Goal: Information Seeking & Learning: Stay updated

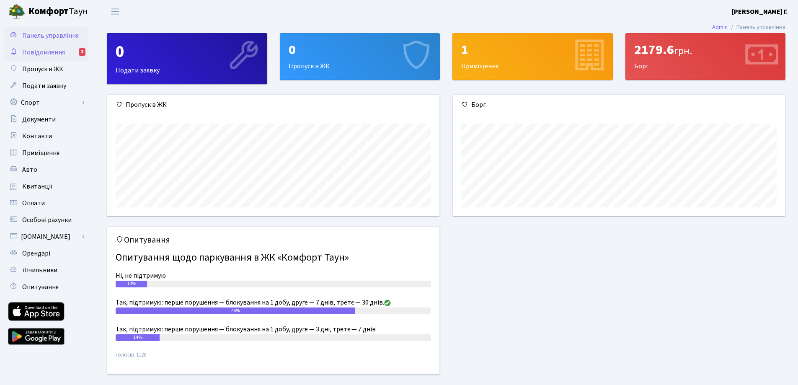
scroll to position [121, 332]
click at [34, 49] on span "Повідомлення" at bounding box center [43, 52] width 43 height 9
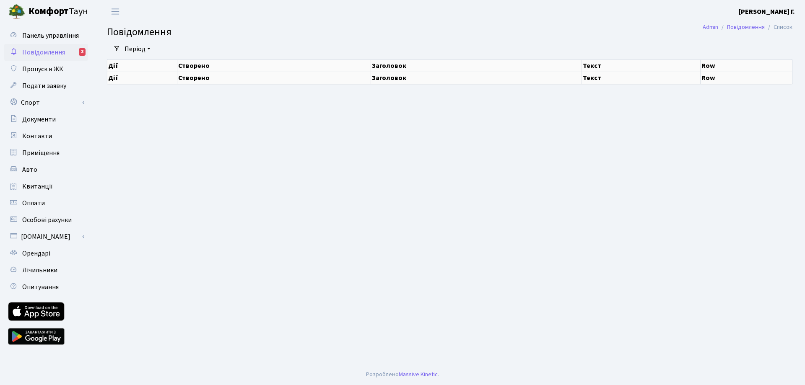
select select "25"
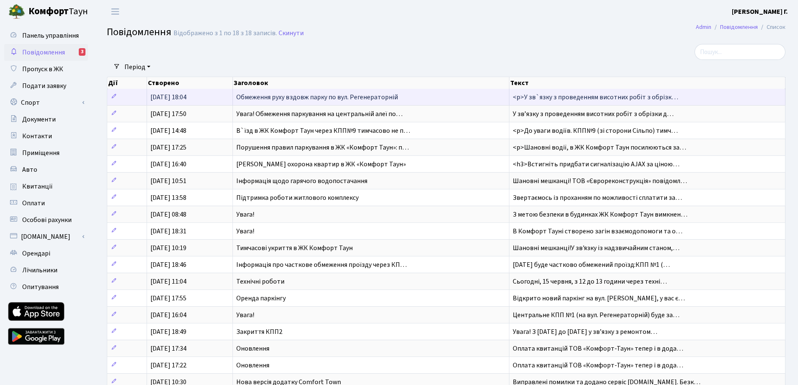
click at [337, 100] on span "Обмеження руху вздовж парку по вул. Регенераторній" at bounding box center [317, 97] width 162 height 9
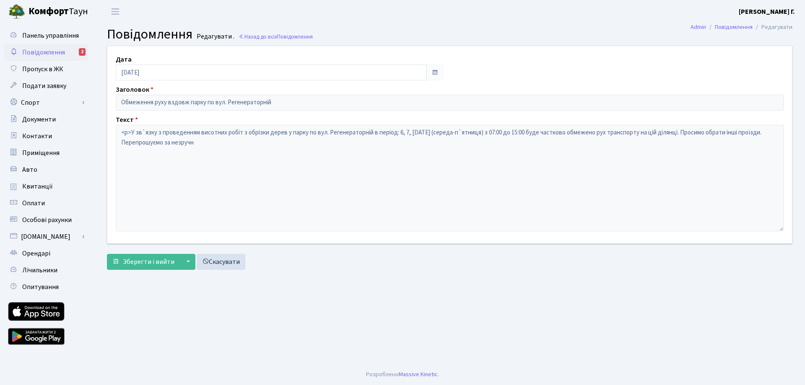
click at [54, 52] on span "Повідомлення" at bounding box center [43, 52] width 43 height 9
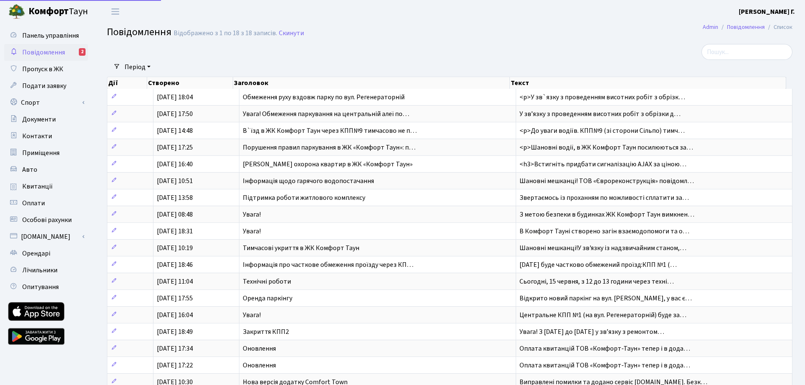
select select "25"
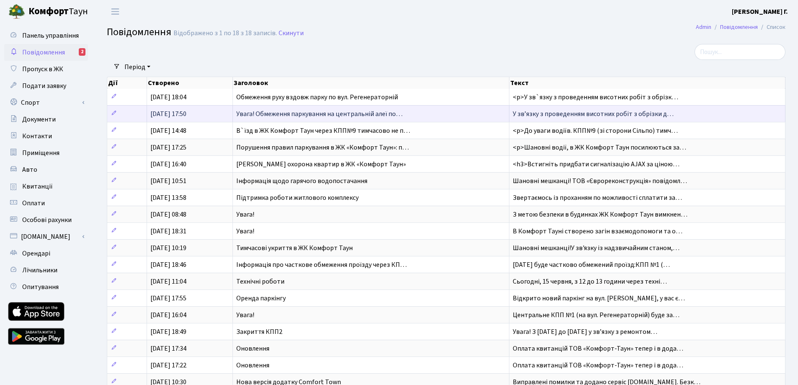
click at [310, 113] on span "Увага! Обмеження паркування на центральній алеї по…" at bounding box center [319, 113] width 166 height 9
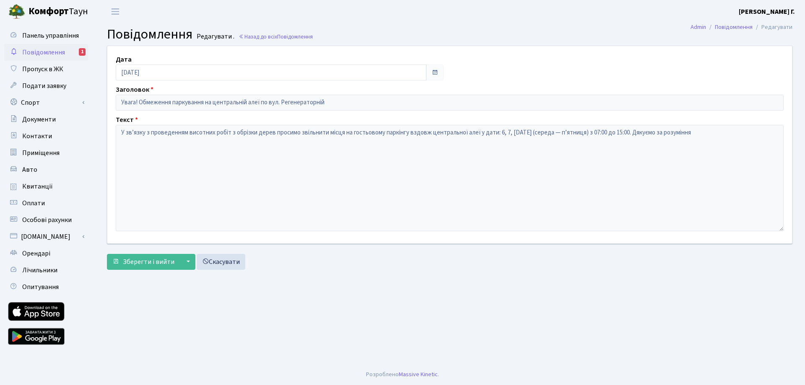
click at [44, 55] on span "Повідомлення" at bounding box center [43, 52] width 43 height 9
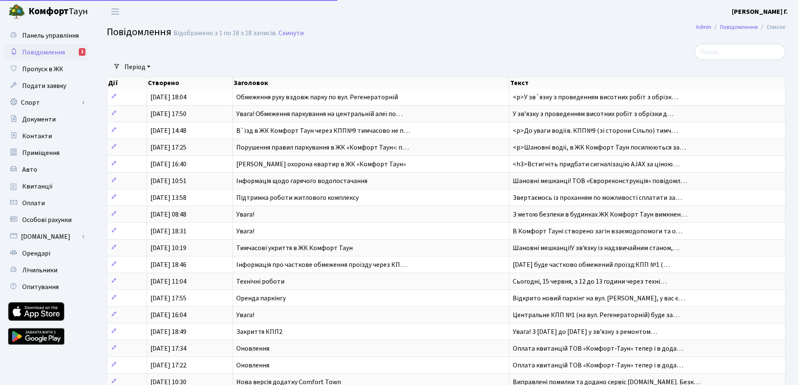
select select "25"
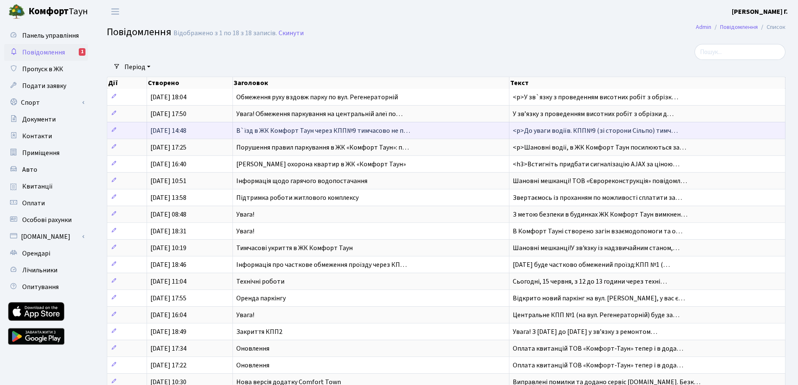
click at [300, 130] on span "В`їзд в ЖК Комфорт Таун через КПП№9 тимчасово не п…" at bounding box center [323, 130] width 174 height 9
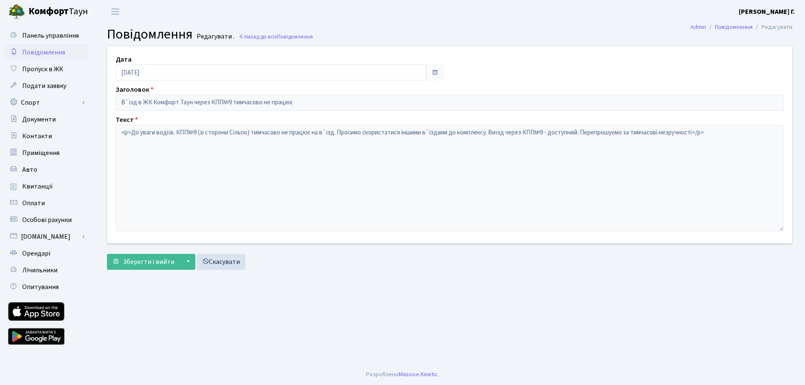
click at [41, 52] on span "Повідомлення" at bounding box center [43, 52] width 43 height 9
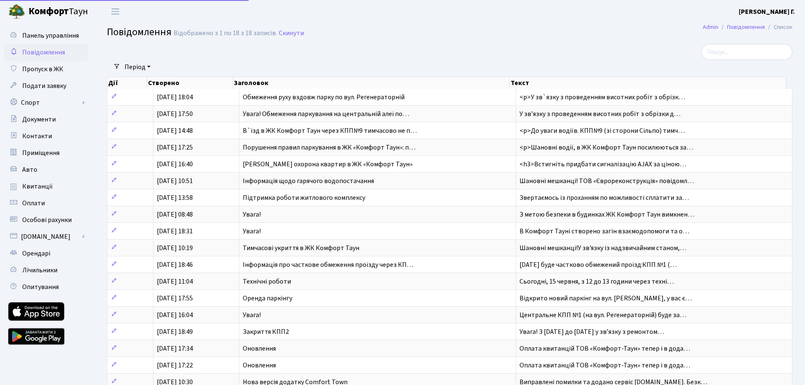
select select "25"
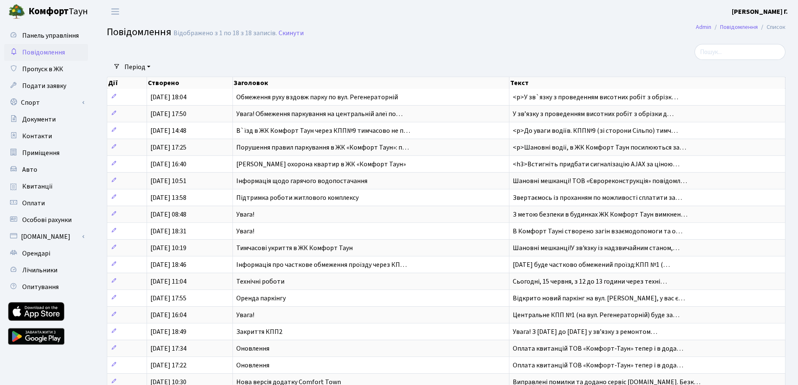
click at [776, 12] on b "[PERSON_NAME] Г." at bounding box center [760, 11] width 56 height 9
click at [729, 46] on link "Вийти" at bounding box center [746, 45] width 83 height 13
